Goal: Information Seeking & Learning: Learn about a topic

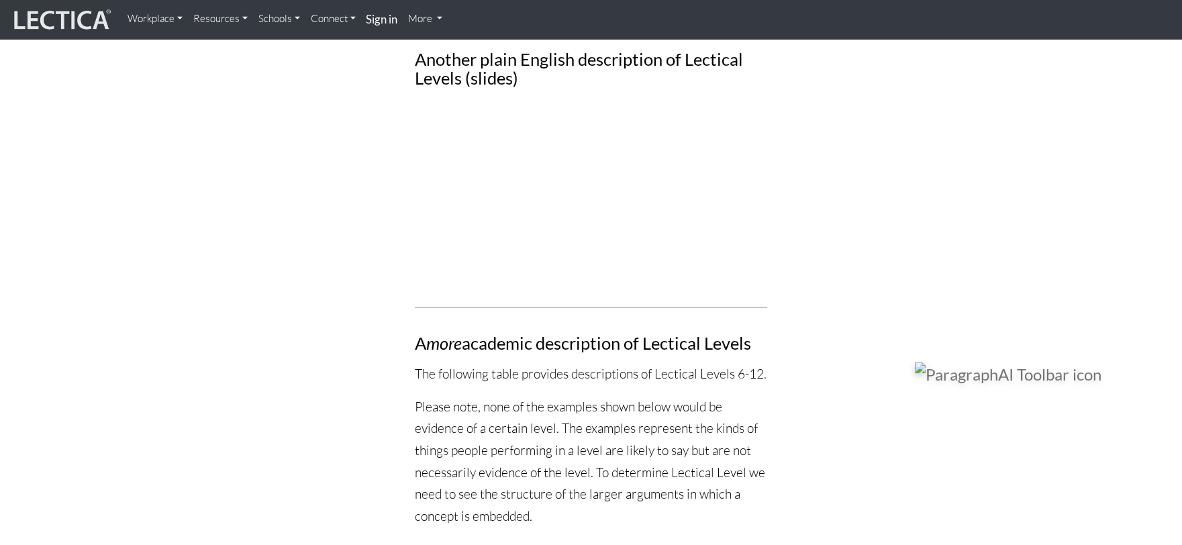
scroll to position [1797, 0]
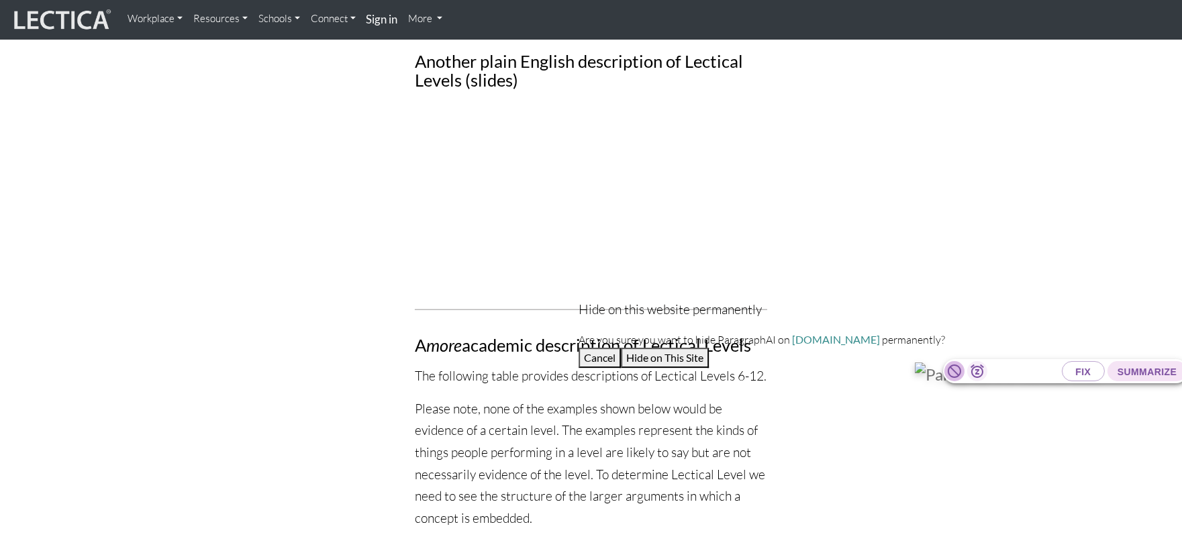
click at [947, 373] on icon "button" at bounding box center [955, 371] width 16 height 16
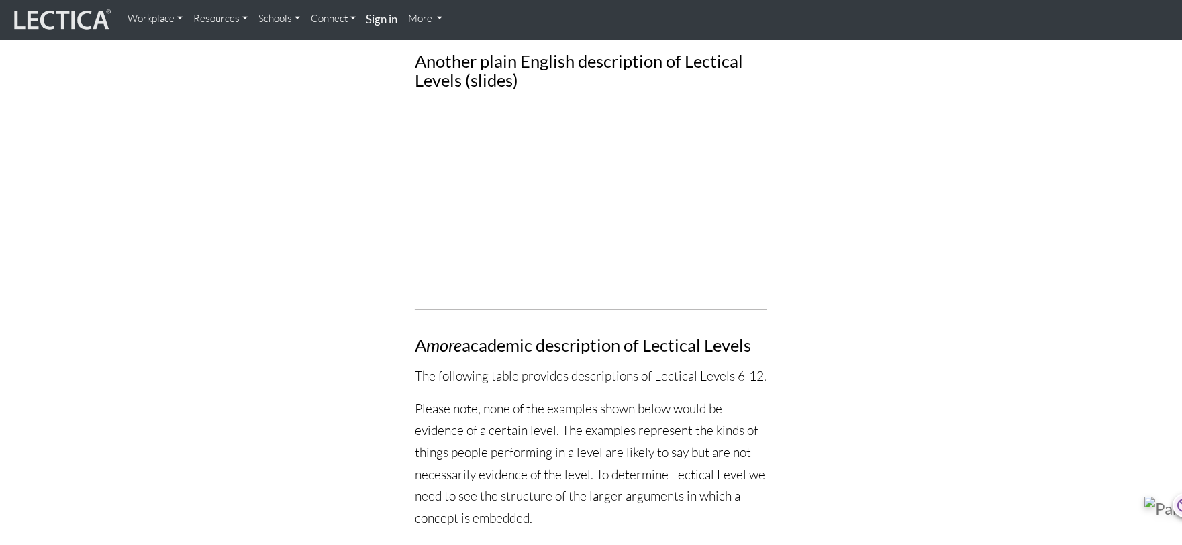
drag, startPoint x: 926, startPoint y: 376, endPoint x: 1474, endPoint y: 582, distance: 585.3
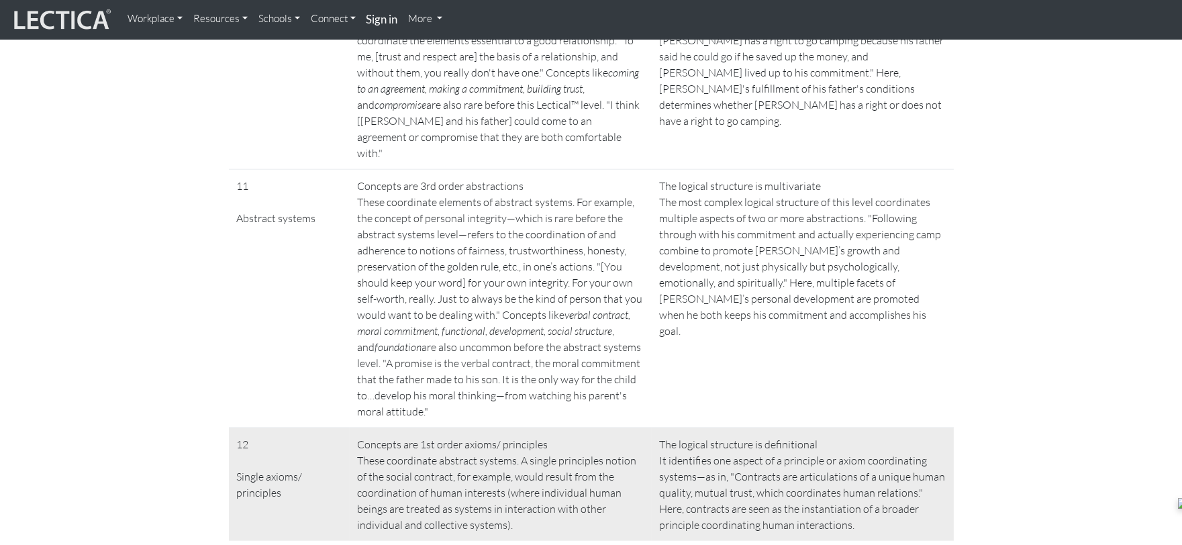
scroll to position [3065, 0]
